Goal: Find contact information: Obtain details needed to contact an individual or organization

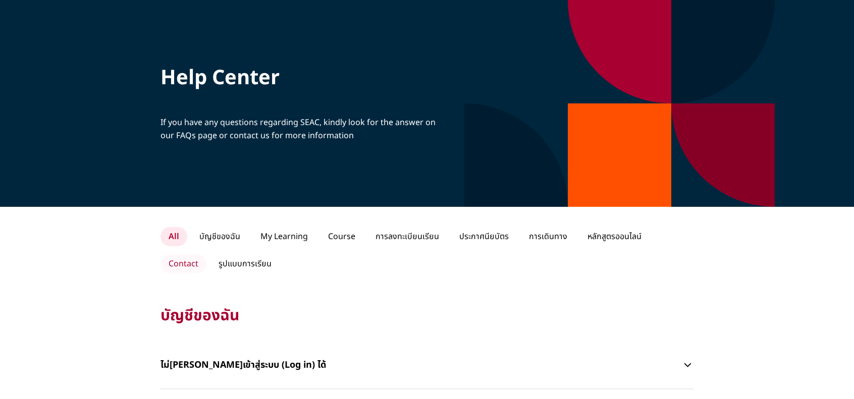
click at [206, 254] on p "Contact" at bounding box center [183, 263] width 46 height 19
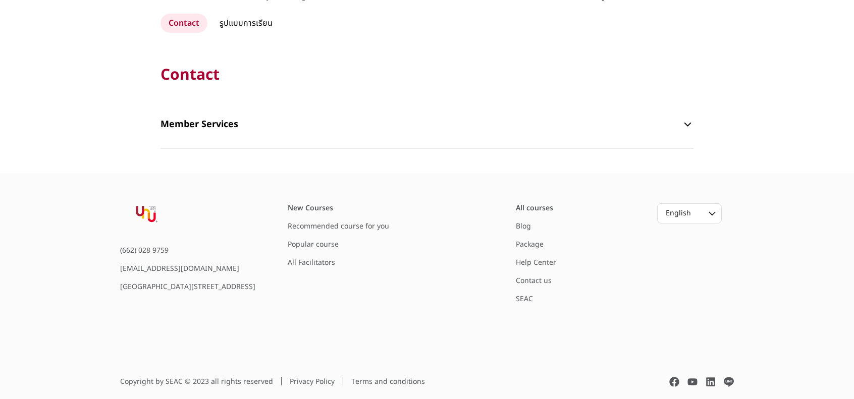
scroll to position [248, 0]
click at [711, 204] on div "English" at bounding box center [690, 213] width 64 height 19
click at [677, 247] on div "Thai" at bounding box center [690, 256] width 64 height 18
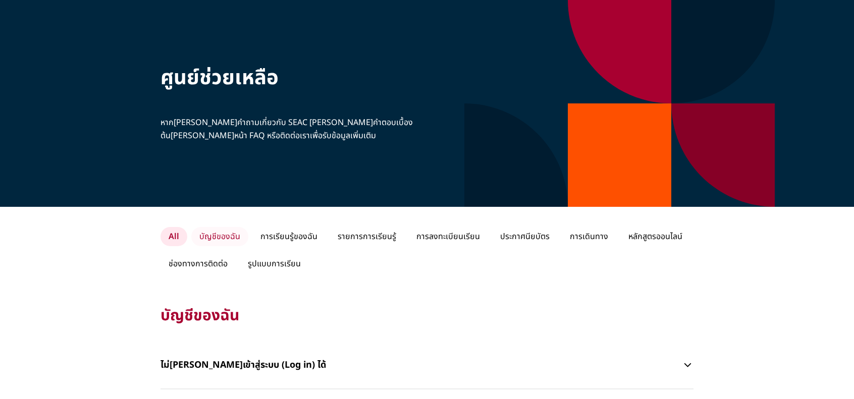
click at [218, 235] on p "บัญชีของฉัน" at bounding box center [219, 236] width 57 height 19
